Goal: Task Accomplishment & Management: Manage account settings

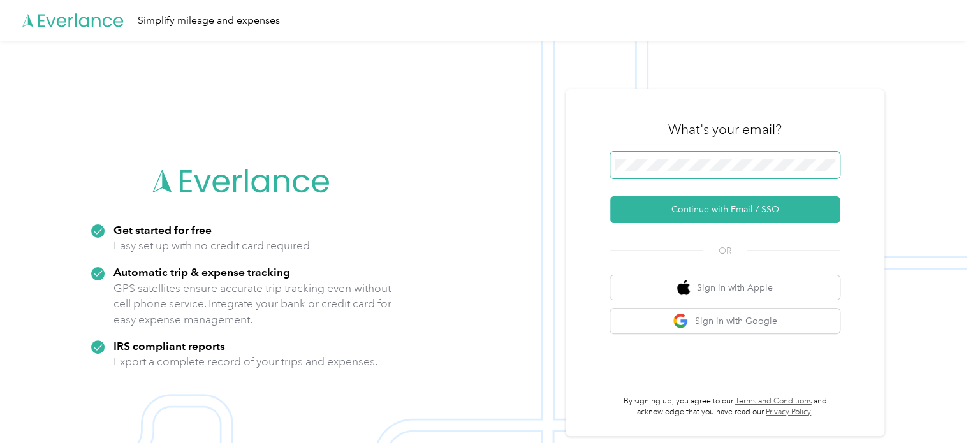
click at [799, 156] on span at bounding box center [724, 165] width 229 height 27
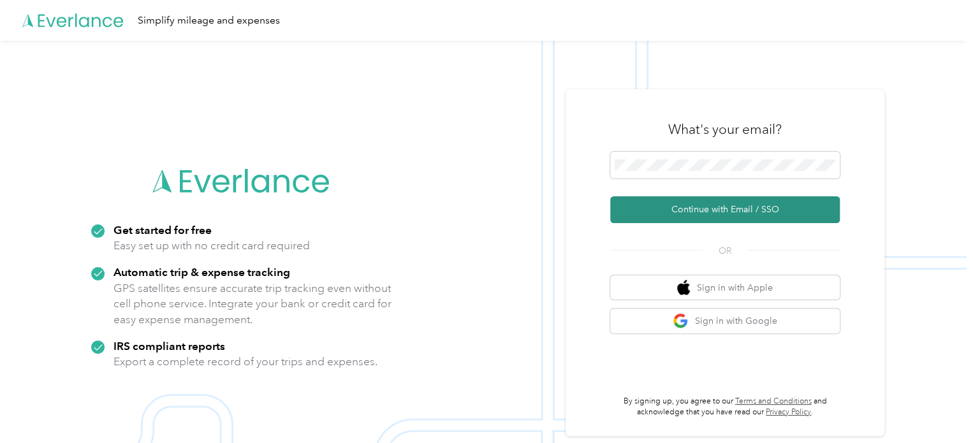
click at [770, 212] on button "Continue with Email / SSO" at bounding box center [724, 209] width 229 height 27
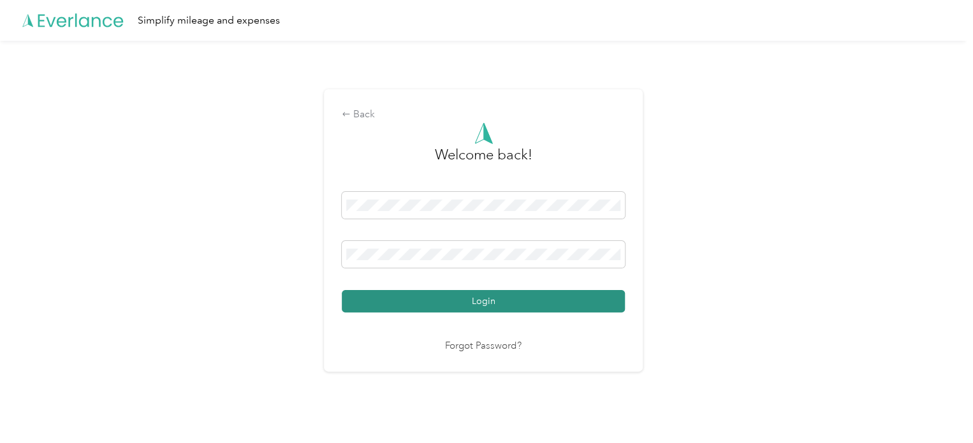
click at [530, 298] on button "Login" at bounding box center [483, 301] width 283 height 22
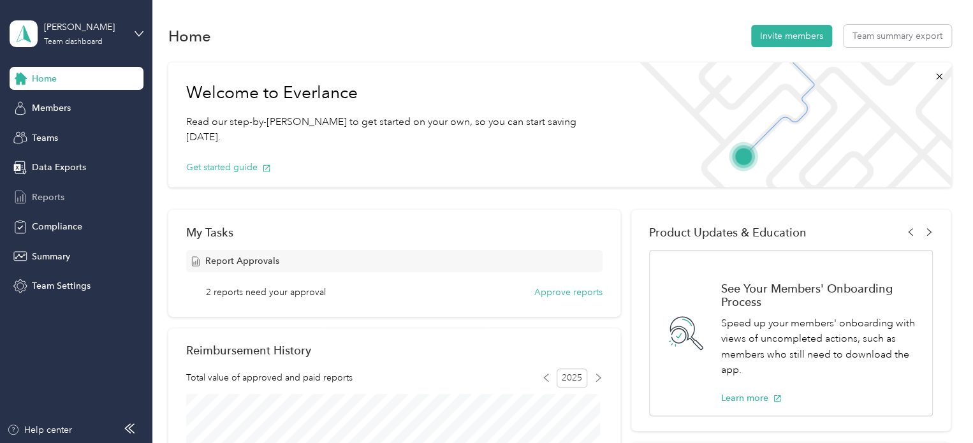
click at [57, 191] on span "Reports" at bounding box center [48, 197] width 33 height 13
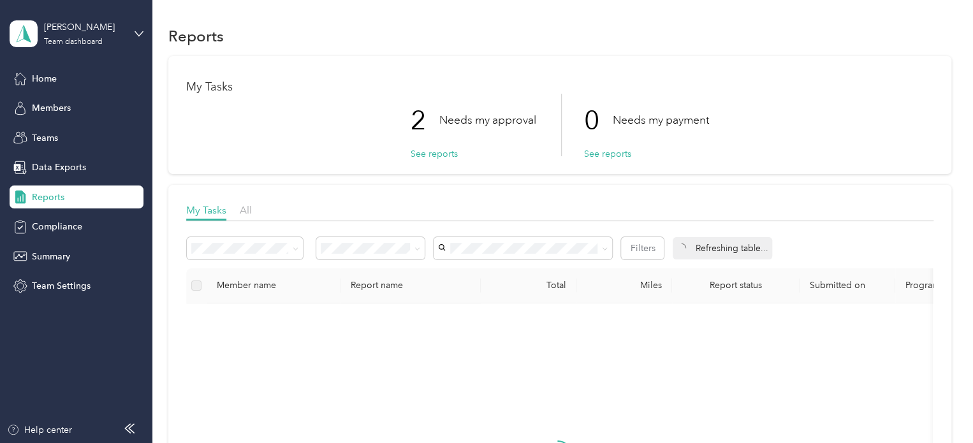
click at [405, 153] on div "2 Needs my approval See reports 0 Needs my payment See reports" at bounding box center [559, 125] width 747 height 62
click at [418, 153] on button "See reports" at bounding box center [433, 153] width 47 height 13
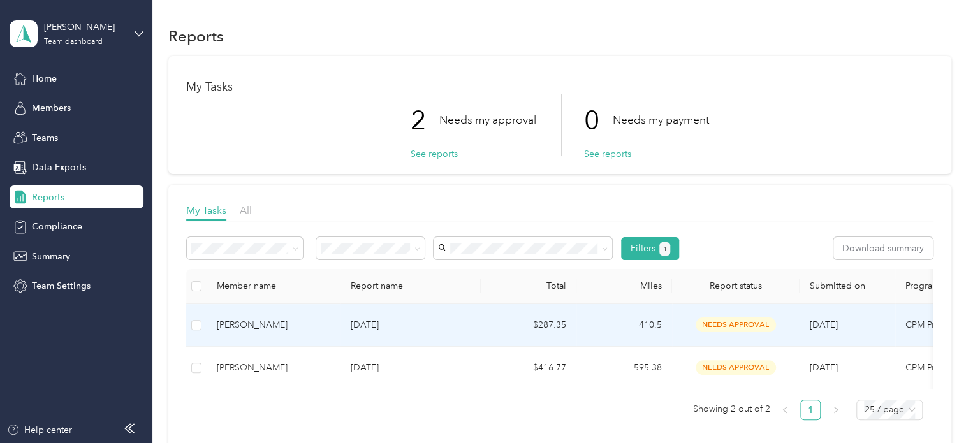
click at [370, 323] on p "[DATE]" at bounding box center [411, 325] width 120 height 14
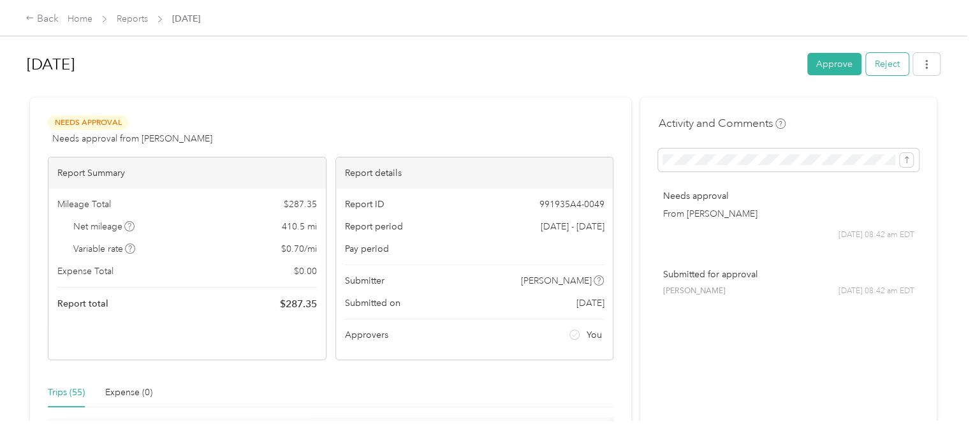
click at [891, 61] on button "Reject" at bounding box center [886, 64] width 43 height 22
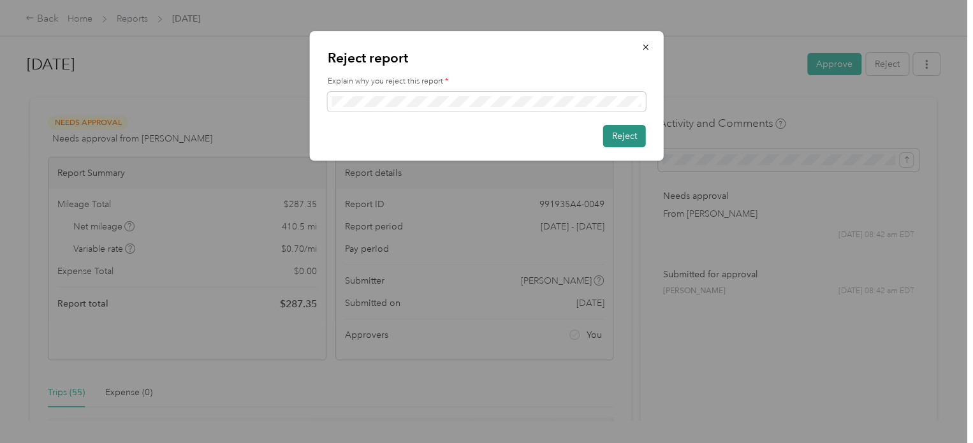
click at [618, 141] on button "Reject" at bounding box center [624, 136] width 43 height 22
